Goal: Task Accomplishment & Management: Use online tool/utility

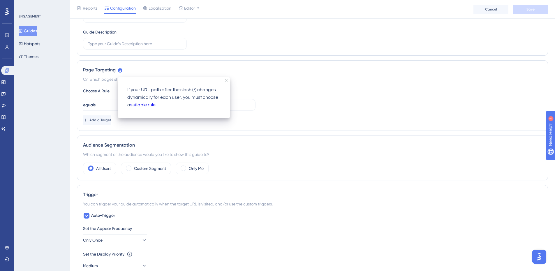
scroll to position [116, 0]
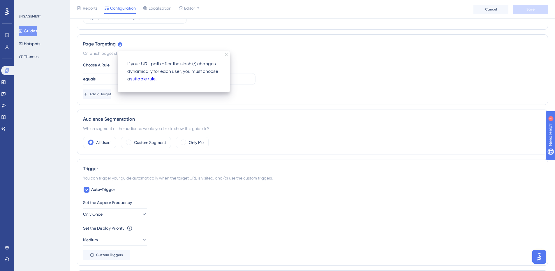
click at [96, 85] on div "Choose A Rule URL equals https://test-dotnetcore.hrplus.net/ Add a Target" at bounding box center [312, 79] width 458 height 37
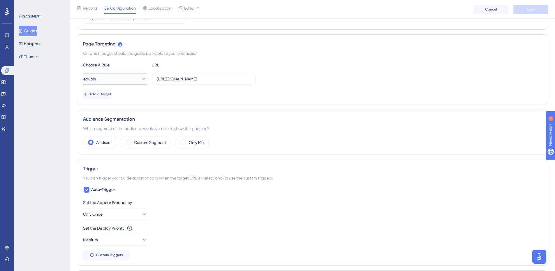
click at [96, 79] on span "equals" at bounding box center [89, 78] width 13 height 7
drag, startPoint x: 117, startPoint y: 105, endPoint x: 149, endPoint y: 92, distance: 34.6
click at [116, 106] on div "not equals not equals" at bounding box center [114, 108] width 47 height 12
click at [184, 78] on input "https://test-dotnetcore.hrplus.net/" at bounding box center [204, 79] width 94 height 6
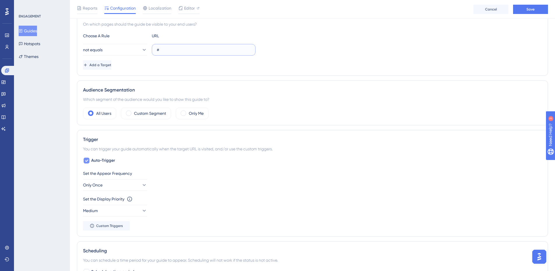
type input "#"
click at [86, 158] on icon at bounding box center [86, 160] width 3 height 5
checkbox input "false"
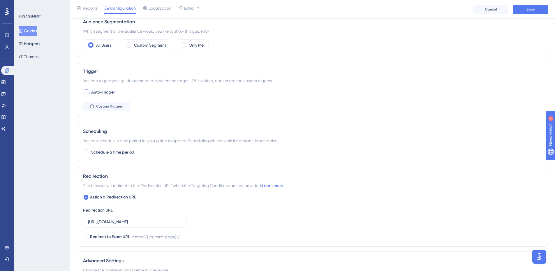
scroll to position [233, 0]
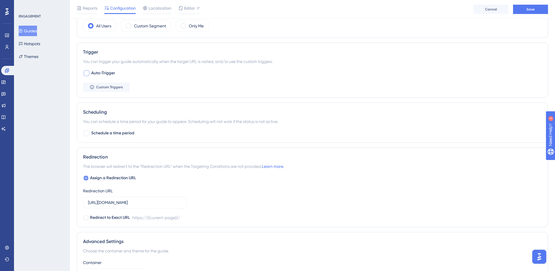
click at [89, 179] on label "Assign a Redirection URL" at bounding box center [109, 177] width 53 height 7
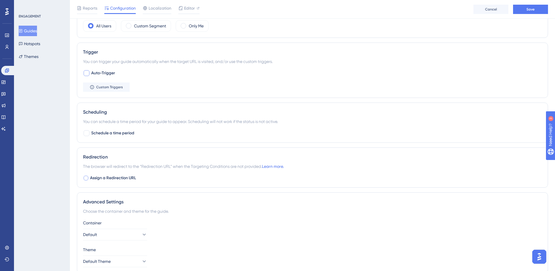
checkbox input "false"
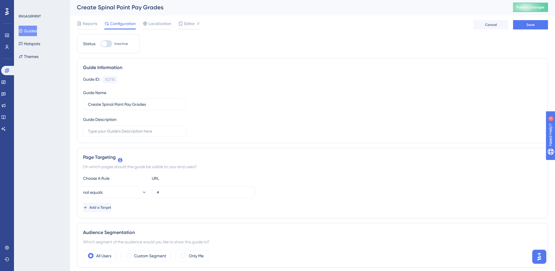
scroll to position [0, 0]
click at [541, 28] on button "Save" at bounding box center [530, 25] width 35 height 9
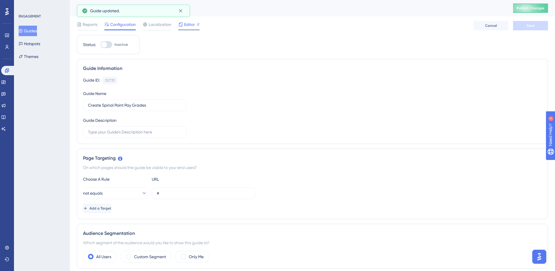
click at [192, 26] on span "Editor" at bounding box center [189, 24] width 11 height 7
